Goal: Task Accomplishment & Management: Complete application form

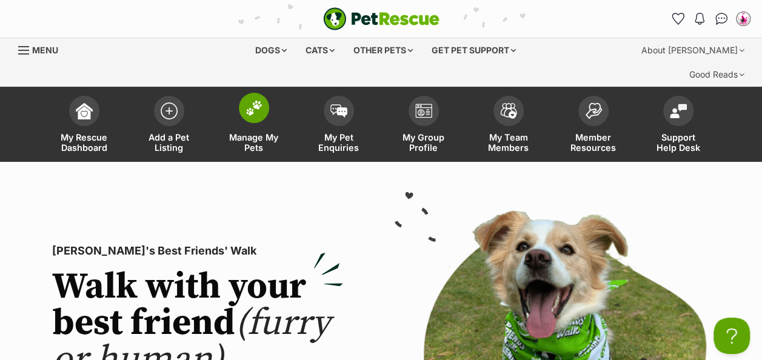
click at [259, 100] on img at bounding box center [254, 108] width 17 height 16
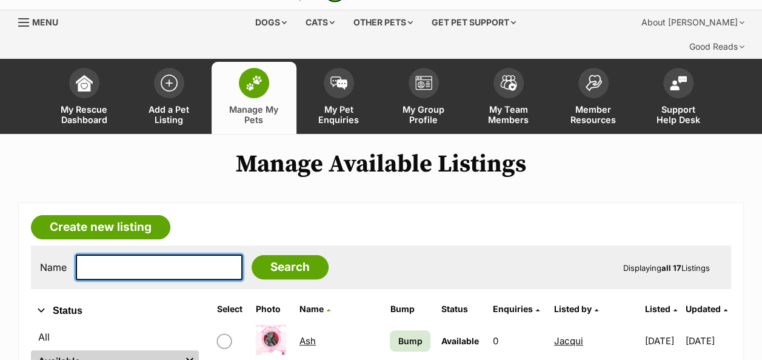
click at [127, 255] on input "text" at bounding box center [159, 267] width 167 height 25
type input "Maya"
click at [252, 255] on input "Search" at bounding box center [290, 267] width 77 height 24
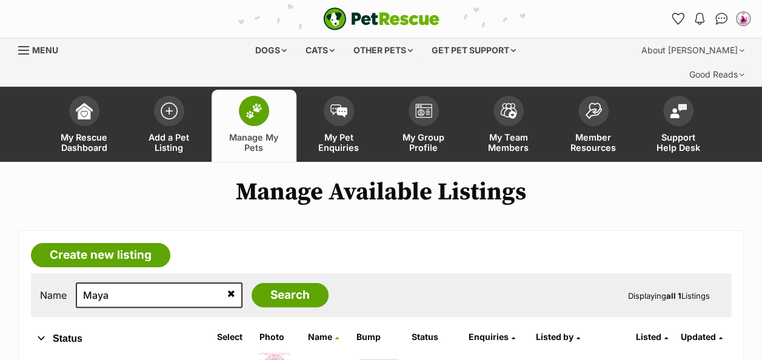
scroll to position [112, 0]
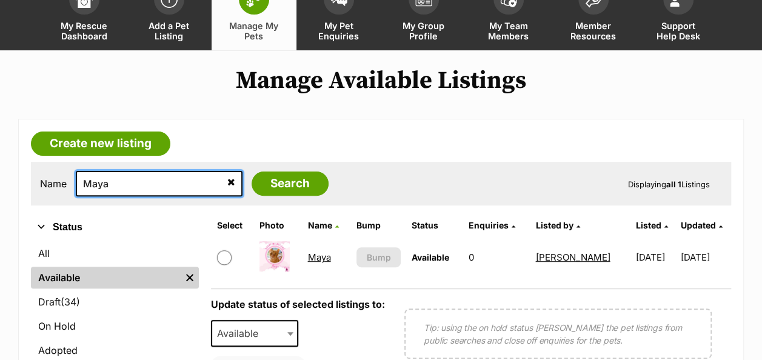
drag, startPoint x: 134, startPoint y: 157, endPoint x: 35, endPoint y: 144, distance: 99.6
click at [35, 162] on div "Name Maya Search Displaying all 1 Listings" at bounding box center [381, 184] width 700 height 44
type input "Simba"
click at [252, 172] on input "Search" at bounding box center [290, 184] width 77 height 24
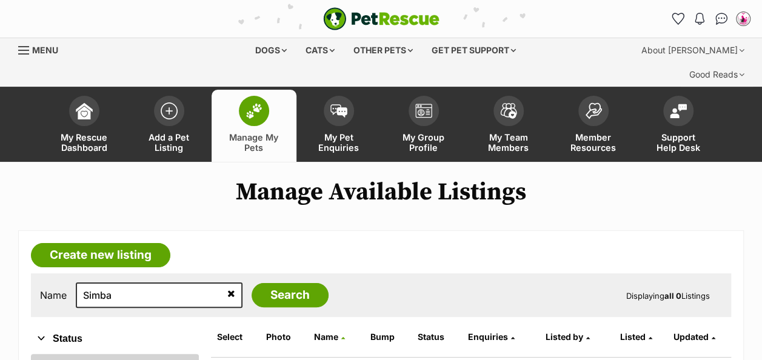
click at [52, 354] on link "All" at bounding box center [115, 365] width 168 height 22
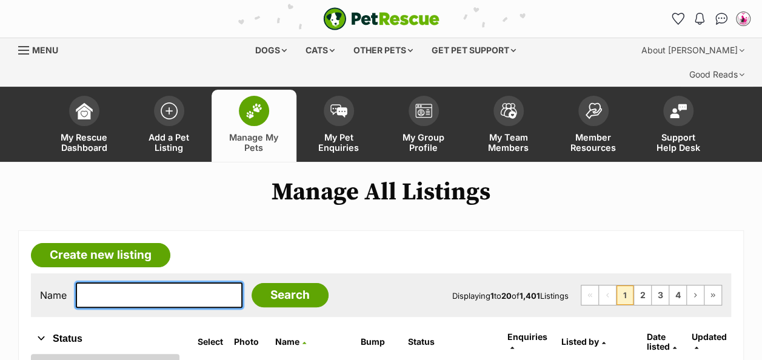
click at [114, 283] on input "text" at bounding box center [159, 295] width 167 height 25
type input "simba"
click at [252, 283] on input "Search" at bounding box center [290, 295] width 77 height 24
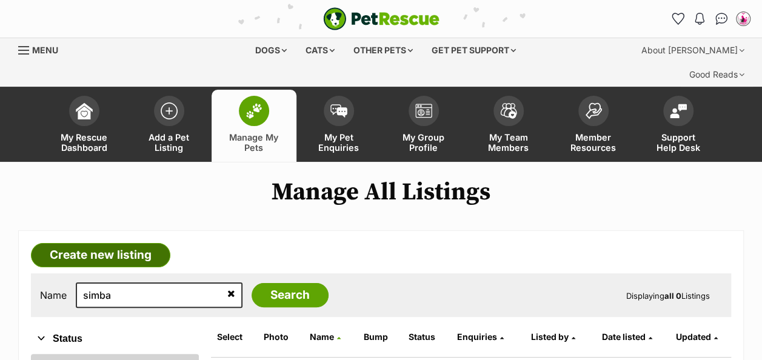
click at [105, 243] on link "Create new listing" at bounding box center [100, 255] width 139 height 24
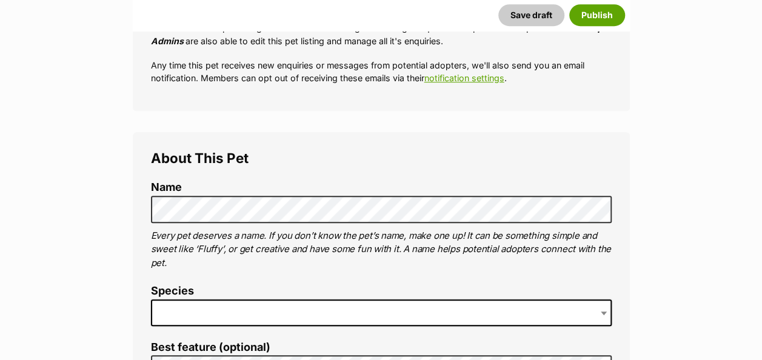
scroll to position [356, 0]
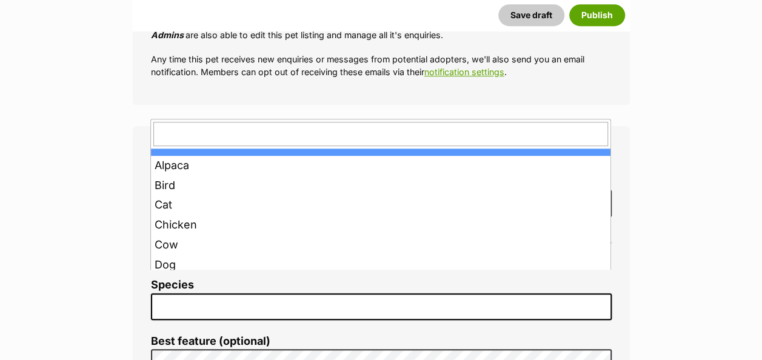
click at [180, 293] on span at bounding box center [381, 306] width 461 height 27
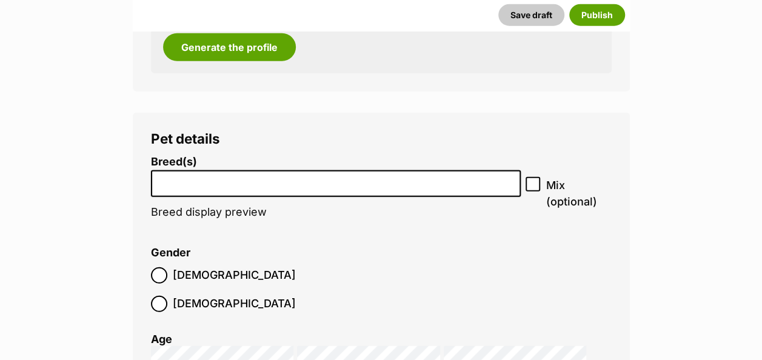
scroll to position [1504, 0]
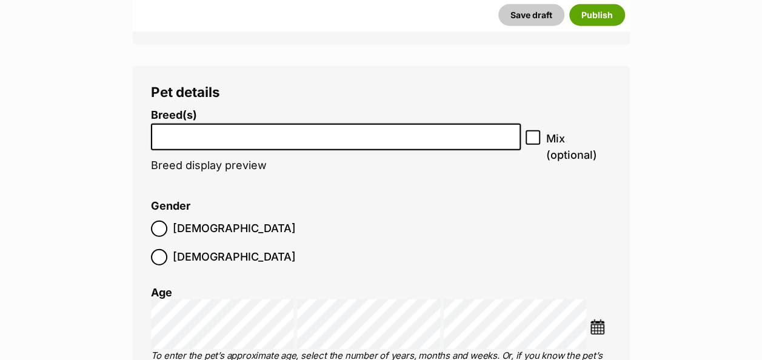
click at [367, 128] on input "search" at bounding box center [336, 134] width 362 height 13
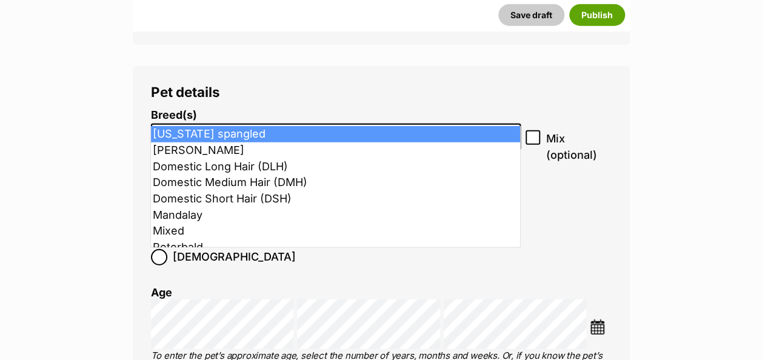
type input "dsh"
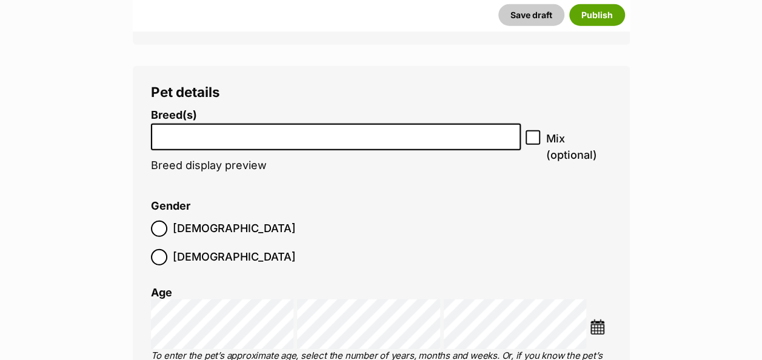
click at [200, 128] on input "search" at bounding box center [336, 134] width 362 height 13
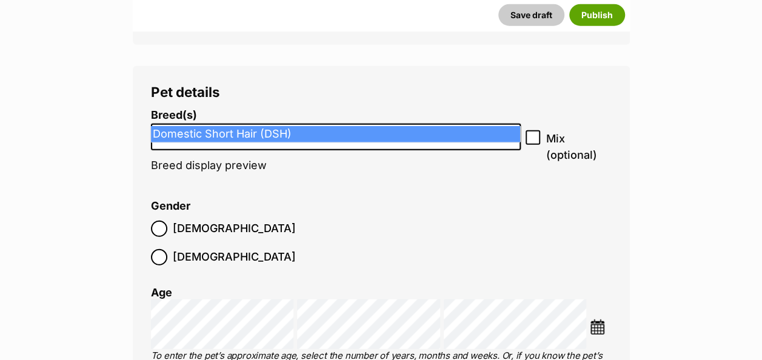
type input "dsh"
select select "252102"
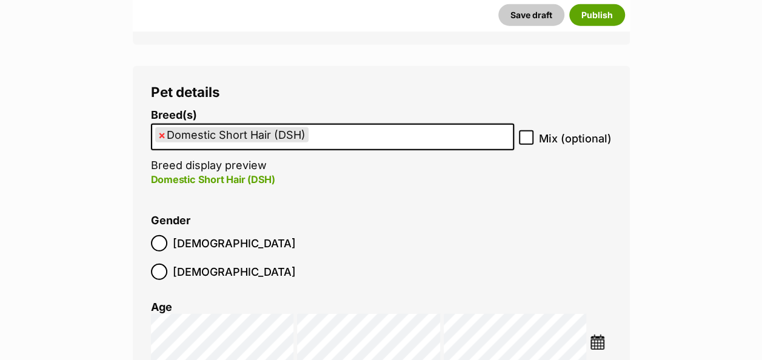
click at [598, 335] on img at bounding box center [597, 342] width 15 height 15
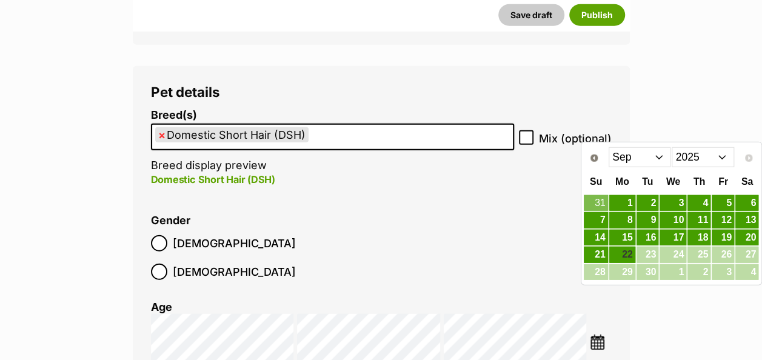
click at [725, 153] on select "2015 2016 2017 2018 2019 2020 2021 2022 2023 2024 2025" at bounding box center [703, 156] width 62 height 19
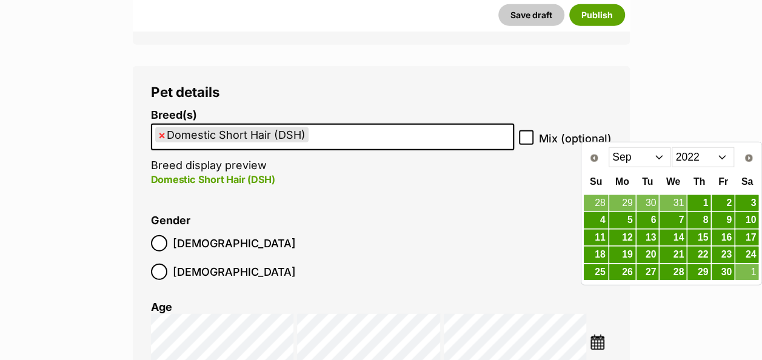
click at [660, 156] on select "Jan Feb Mar Apr May Jun Jul Aug Sep Oct Nov Dec" at bounding box center [640, 156] width 62 height 19
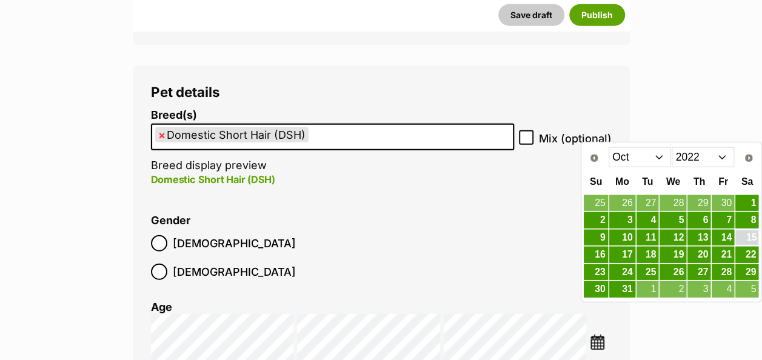
click at [746, 233] on link "15" at bounding box center [746, 237] width 23 height 15
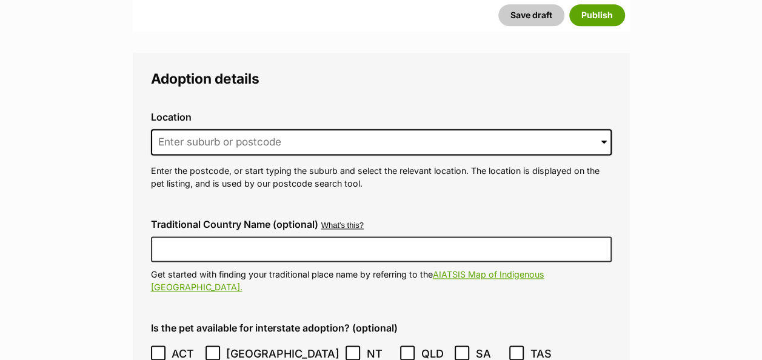
scroll to position [3001, 0]
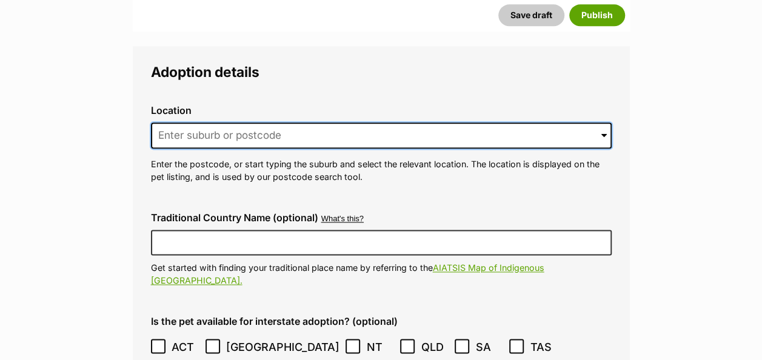
click at [213, 122] on input at bounding box center [381, 135] width 461 height 27
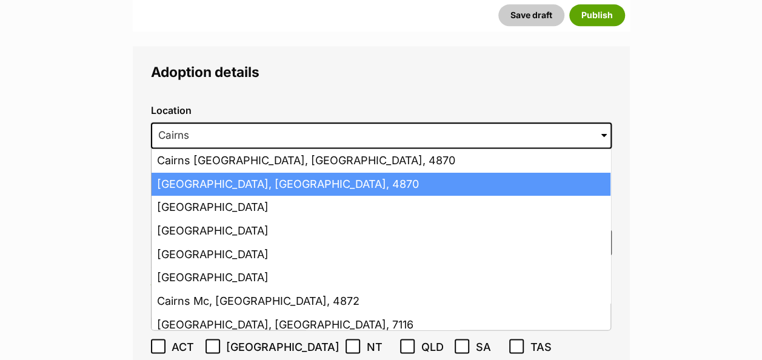
click at [266, 173] on li "Cairns, Queensland, 4870" at bounding box center [381, 185] width 459 height 24
type input "Cairns, Queensland, 4870"
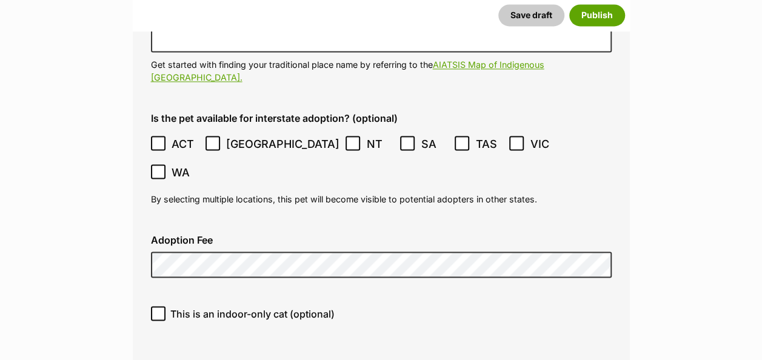
scroll to position [3274, 0]
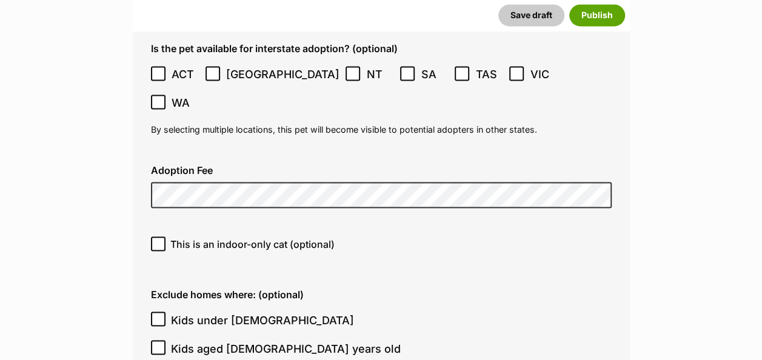
click at [159, 239] on icon at bounding box center [158, 243] width 8 height 8
click at [159, 236] on input "This is an indoor-only cat (optional)" at bounding box center [158, 243] width 15 height 15
checkbox input "true"
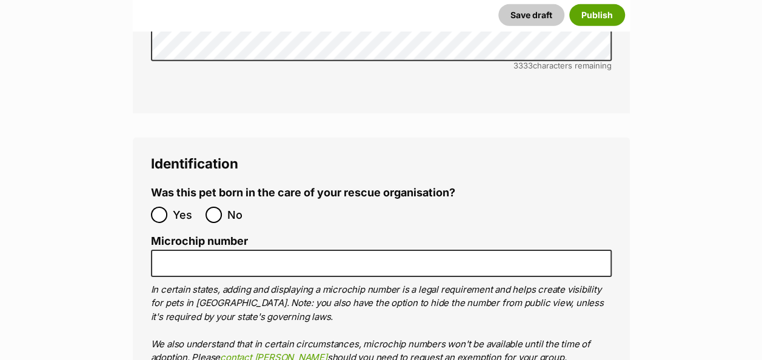
scroll to position [4113, 0]
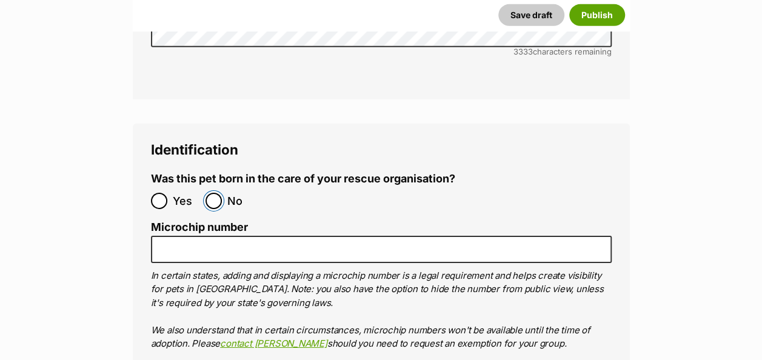
click at [215, 193] on input "No" at bounding box center [214, 201] width 16 height 16
radio input "true"
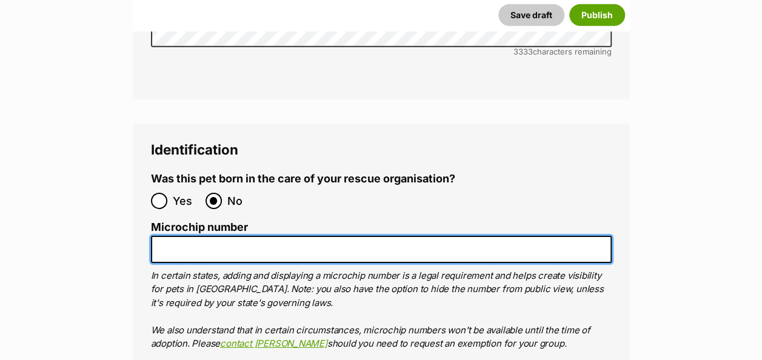
click at [196, 236] on input "Microchip number" at bounding box center [381, 249] width 461 height 27
paste input "991003002147141"
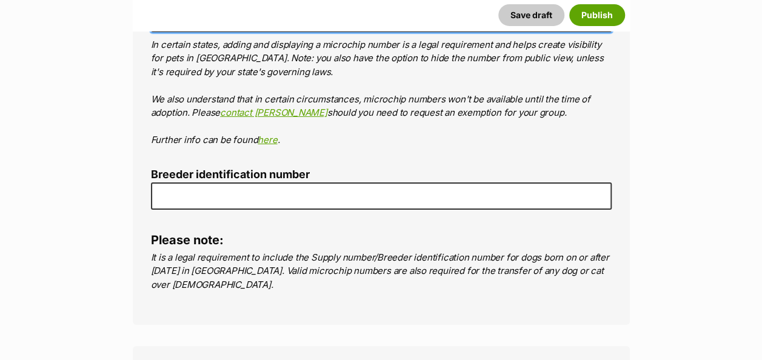
scroll to position [4484, 0]
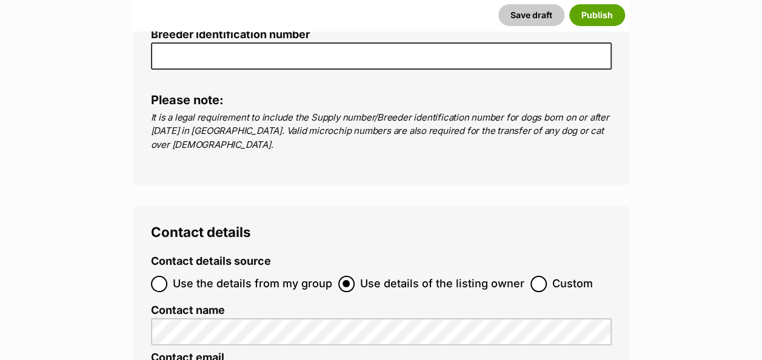
type input "991003002147141"
click at [160, 276] on input "Use the details from my group" at bounding box center [159, 284] width 16 height 16
radio input "true"
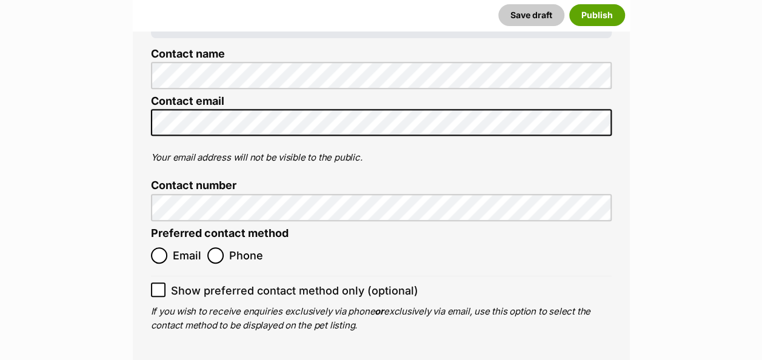
scroll to position [4823, 0]
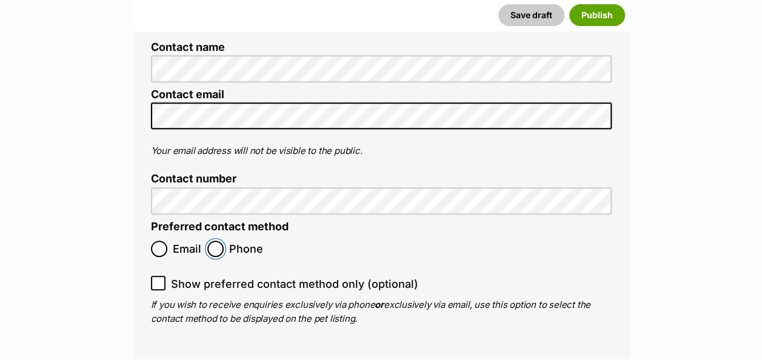
click at [219, 241] on input "Phone" at bounding box center [215, 249] width 16 height 16
radio input "true"
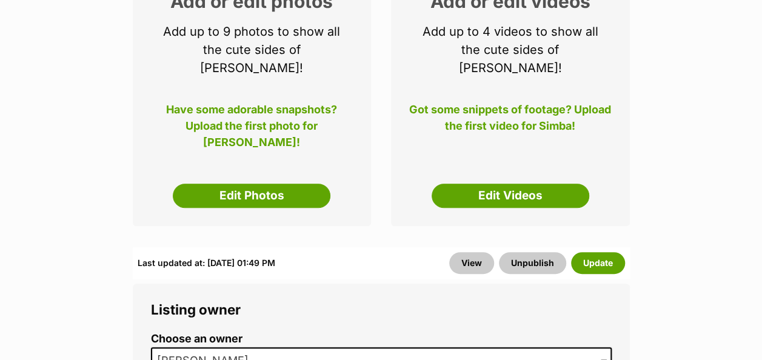
scroll to position [344, 0]
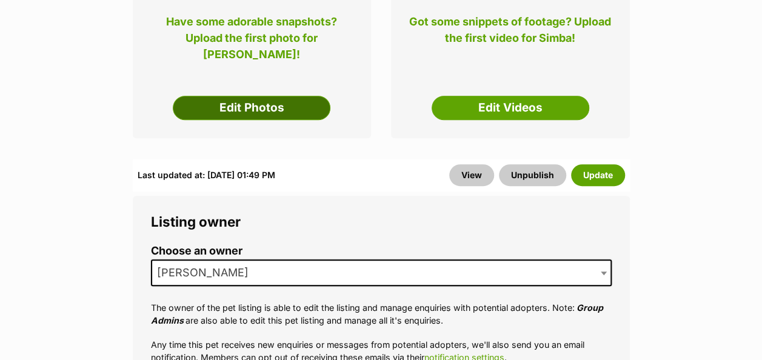
click at [241, 96] on link "Edit Photos" at bounding box center [252, 108] width 158 height 24
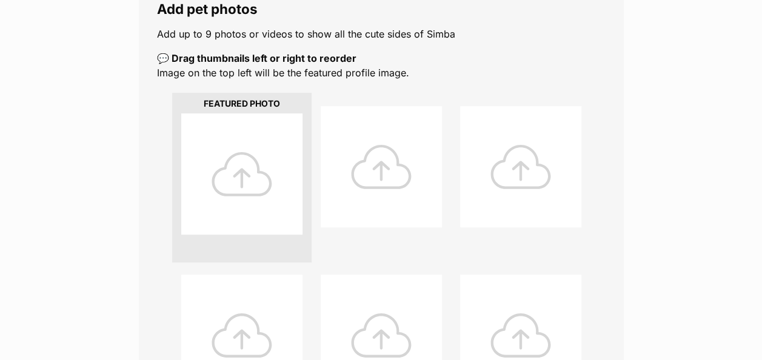
scroll to position [252, 0]
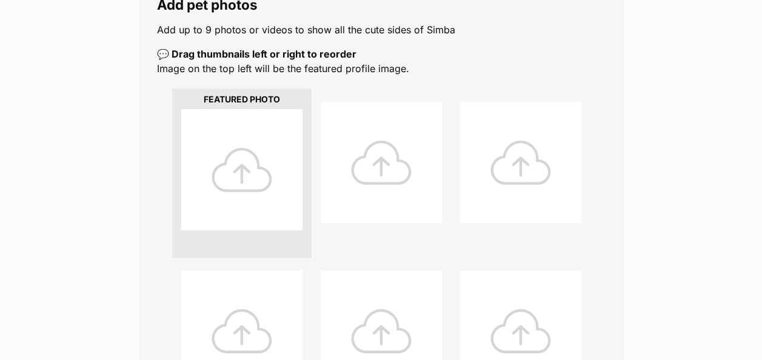
click at [242, 146] on div at bounding box center [241, 169] width 121 height 121
click at [247, 127] on div at bounding box center [241, 169] width 121 height 121
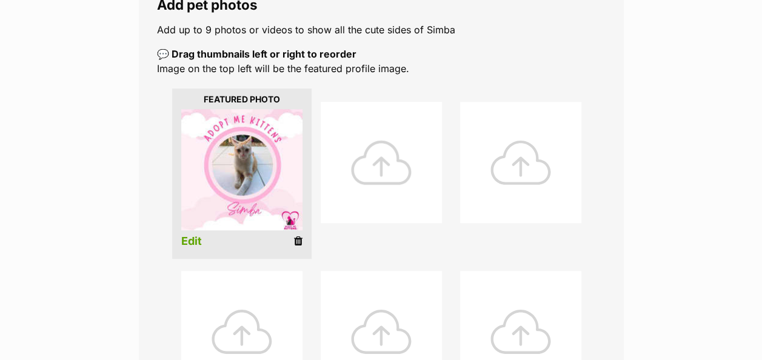
click at [356, 139] on div at bounding box center [381, 162] width 121 height 121
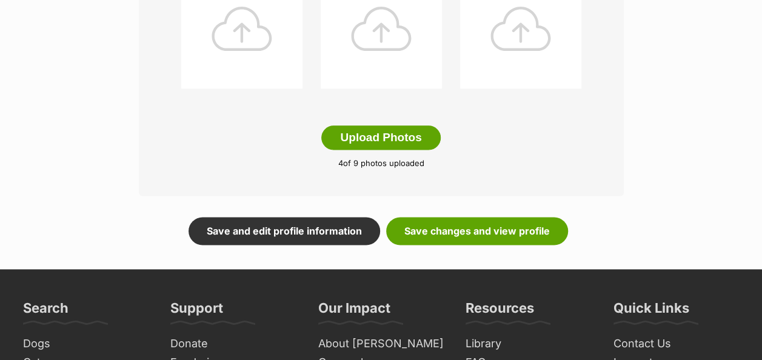
scroll to position [718, 0]
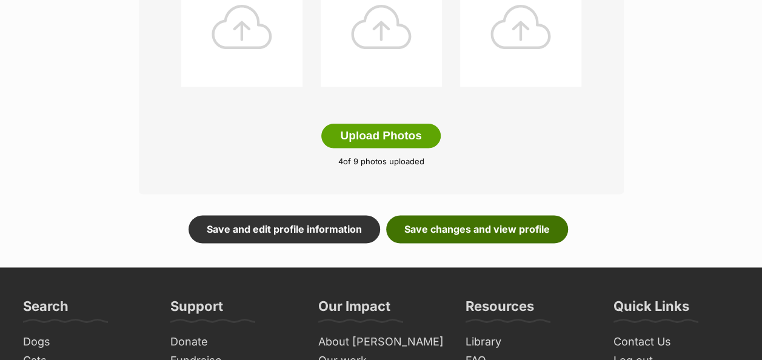
click at [498, 215] on link "Save changes and view profile" at bounding box center [477, 229] width 182 height 28
